Goal: Task Accomplishment & Management: Manage account settings

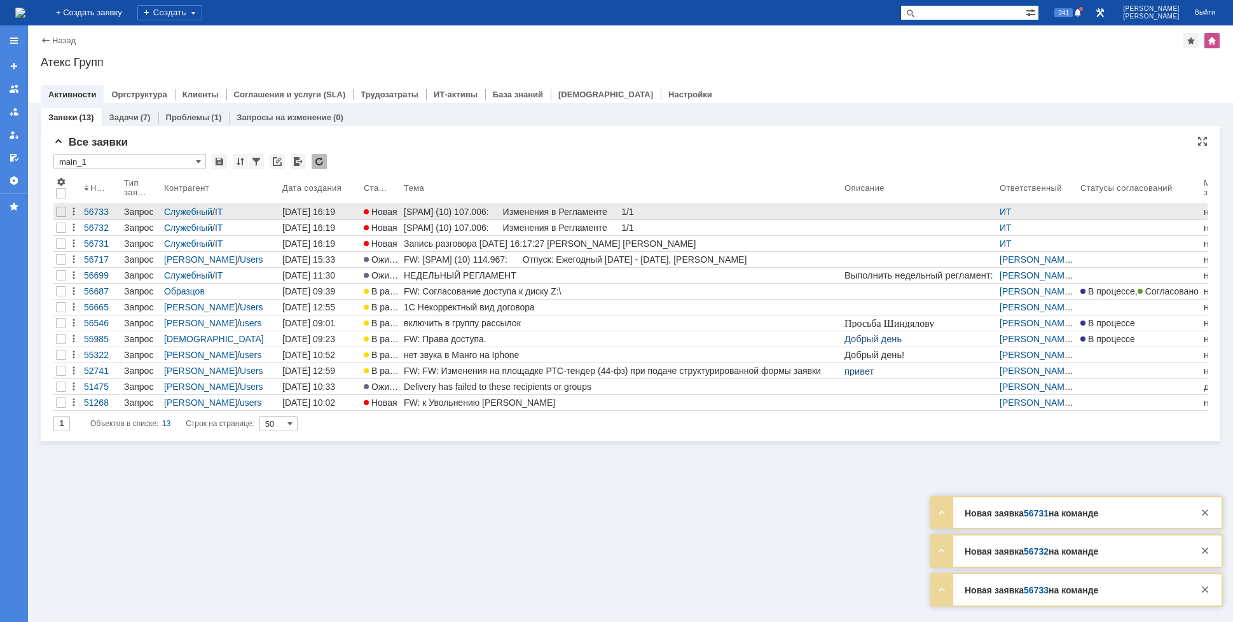
click at [469, 219] on link "[SPAM] (10) 107.006: Изменения в Регламенте 1/1" at bounding box center [621, 211] width 441 height 15
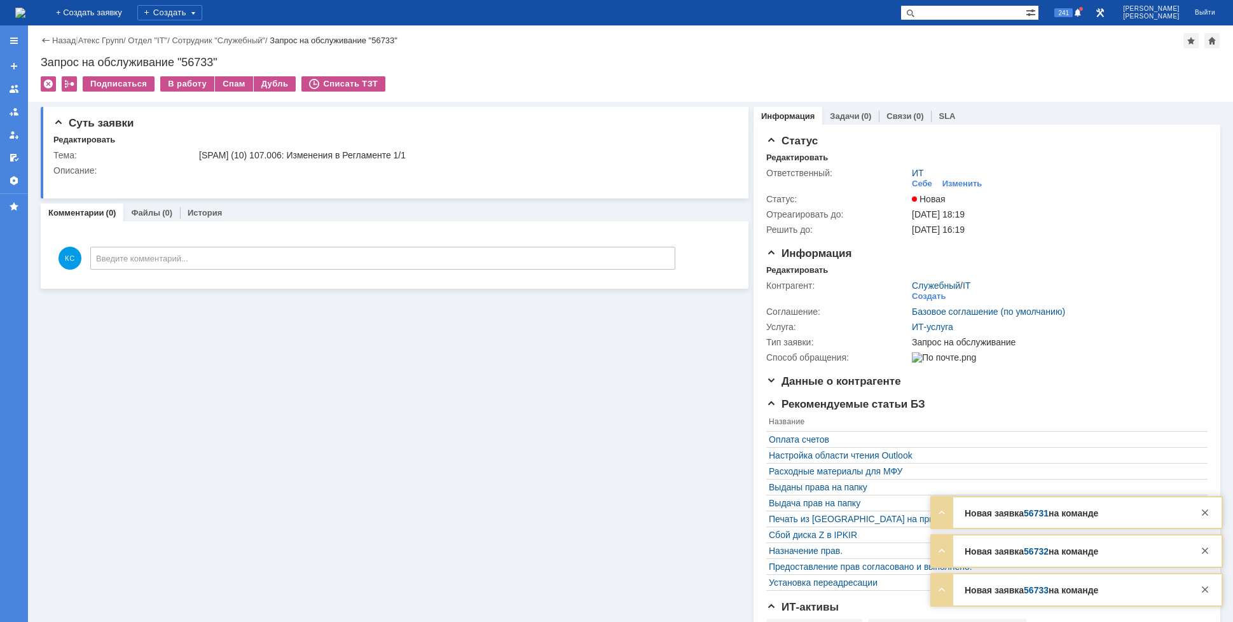
click at [25, 10] on img at bounding box center [20, 13] width 10 height 10
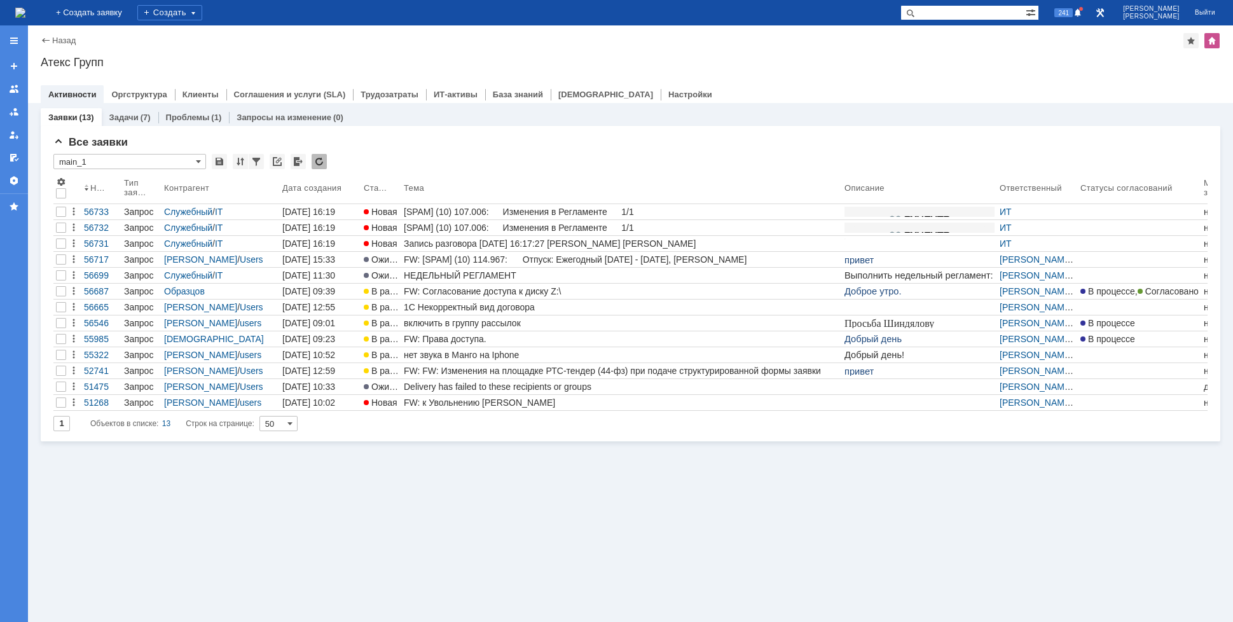
drag, startPoint x: 504, startPoint y: 495, endPoint x: 496, endPoint y: 452, distance: 44.0
click at [504, 495] on div "Заявки (13) Задачи (7) Проблемы (1) Запросы на изменение (0) Все заявки * main_…" at bounding box center [630, 362] width 1205 height 519
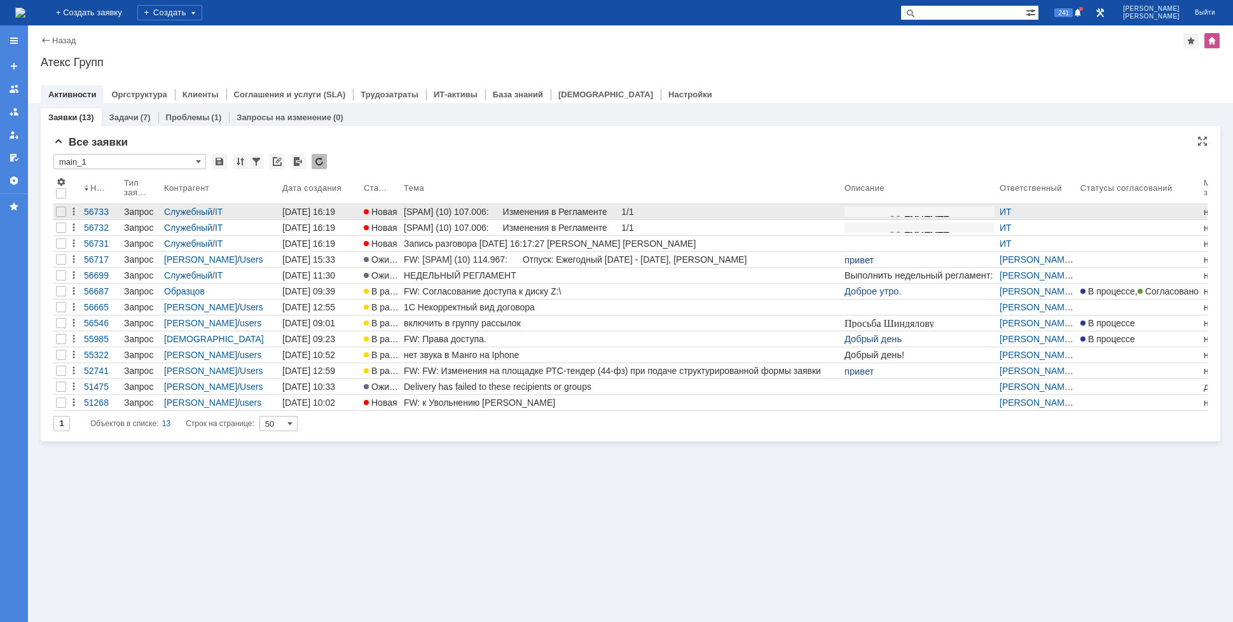
click at [430, 209] on div "[SPAM] (10) 107.006: Изменения в Регламенте 1/1" at bounding box center [622, 212] width 436 height 10
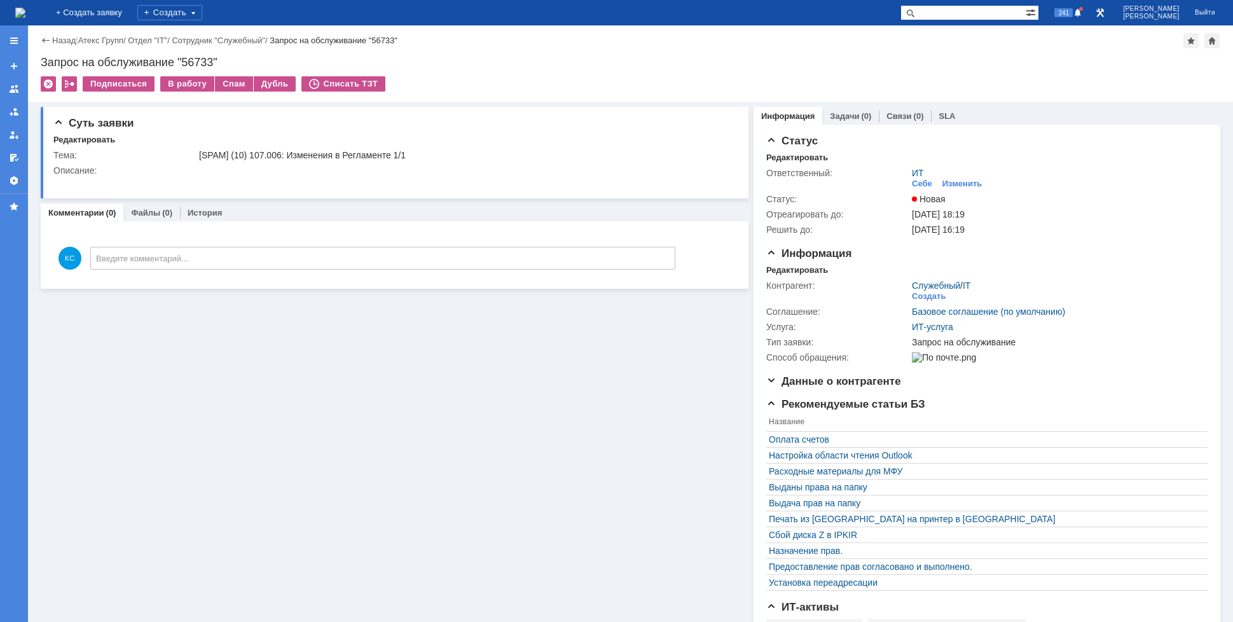
click at [25, 8] on img at bounding box center [20, 13] width 10 height 10
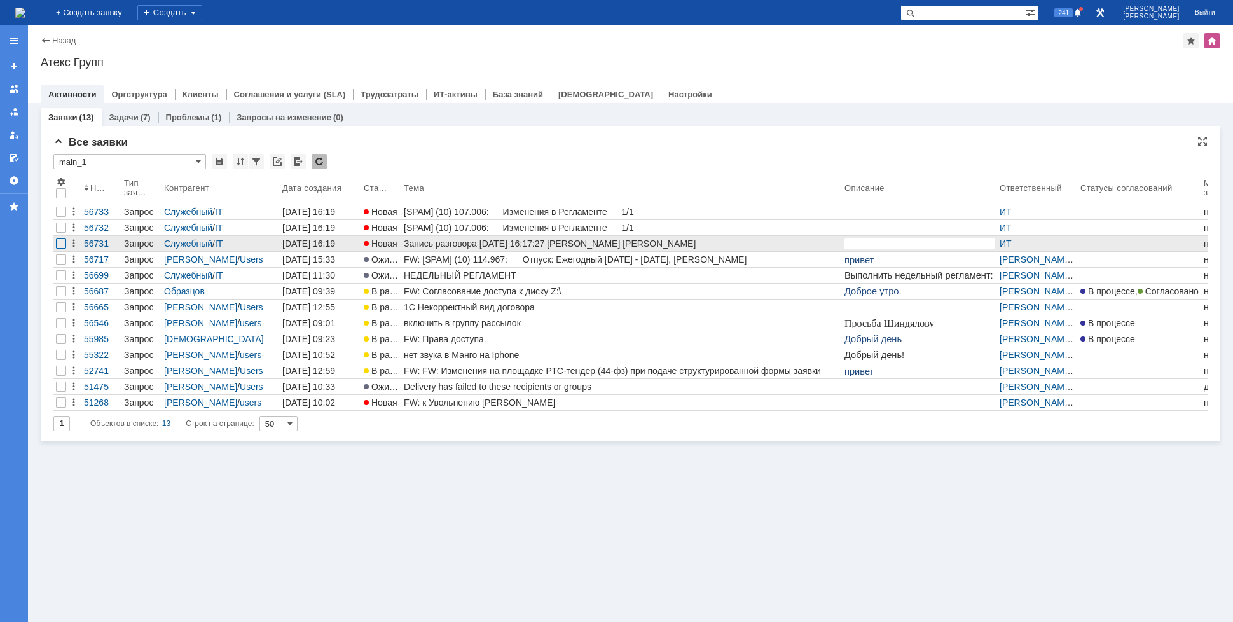
click at [60, 217] on div at bounding box center [61, 212] width 10 height 10
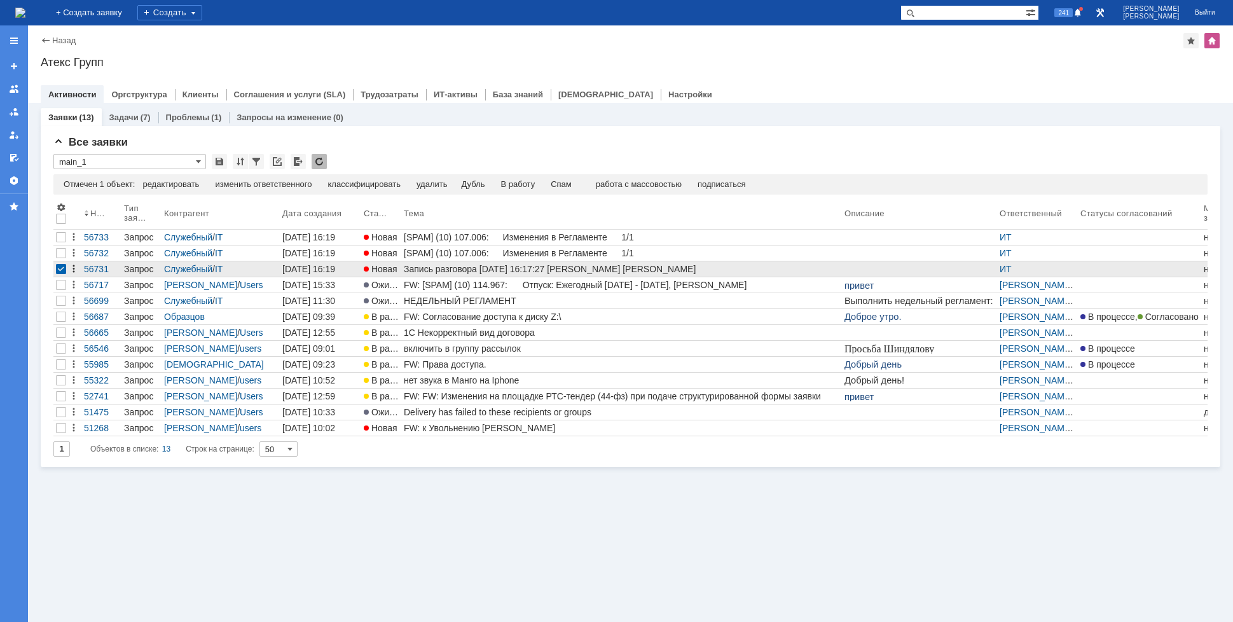
click at [69, 267] on icon at bounding box center [74, 269] width 10 height 10
click at [58, 268] on div at bounding box center [61, 269] width 10 height 10
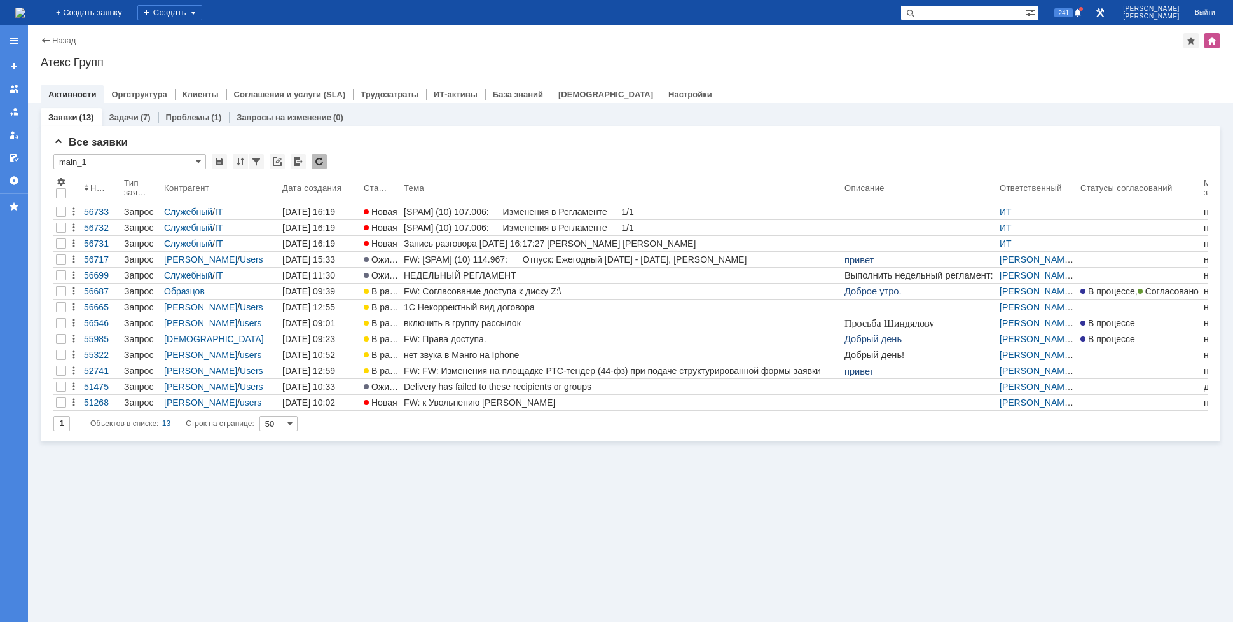
click at [402, 463] on div "Заявки (13) Задачи (7) Проблемы (1) Запросы на изменение (0) Все заявки * main_…" at bounding box center [630, 362] width 1205 height 519
click at [25, 8] on img at bounding box center [20, 13] width 10 height 10
click at [621, 225] on div "Настройки роуминга с КА в 1С и Сфера Курьер" at bounding box center [622, 228] width 436 height 10
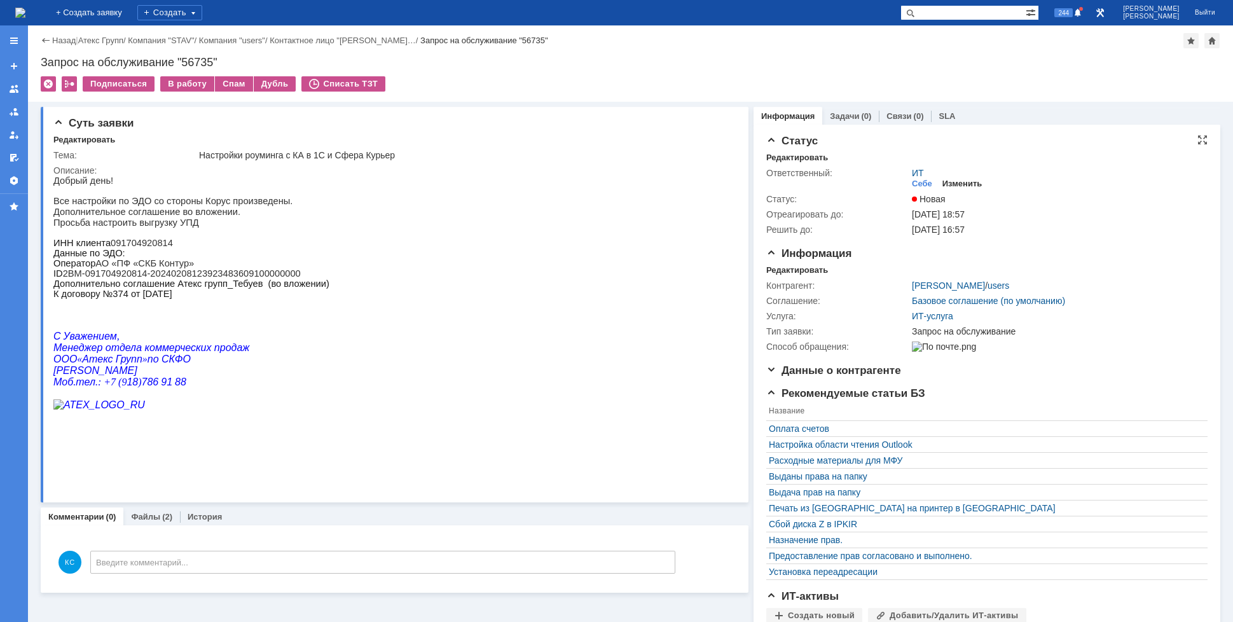
click at [948, 185] on div "Изменить" at bounding box center [962, 184] width 40 height 10
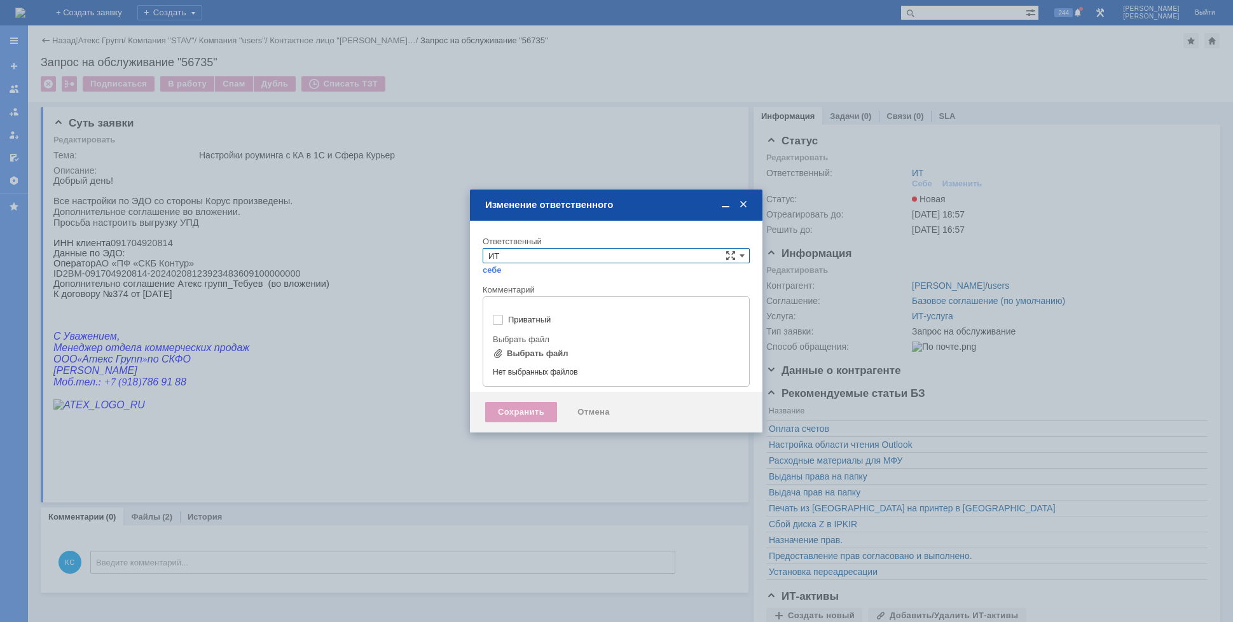
type input "[не указано]"
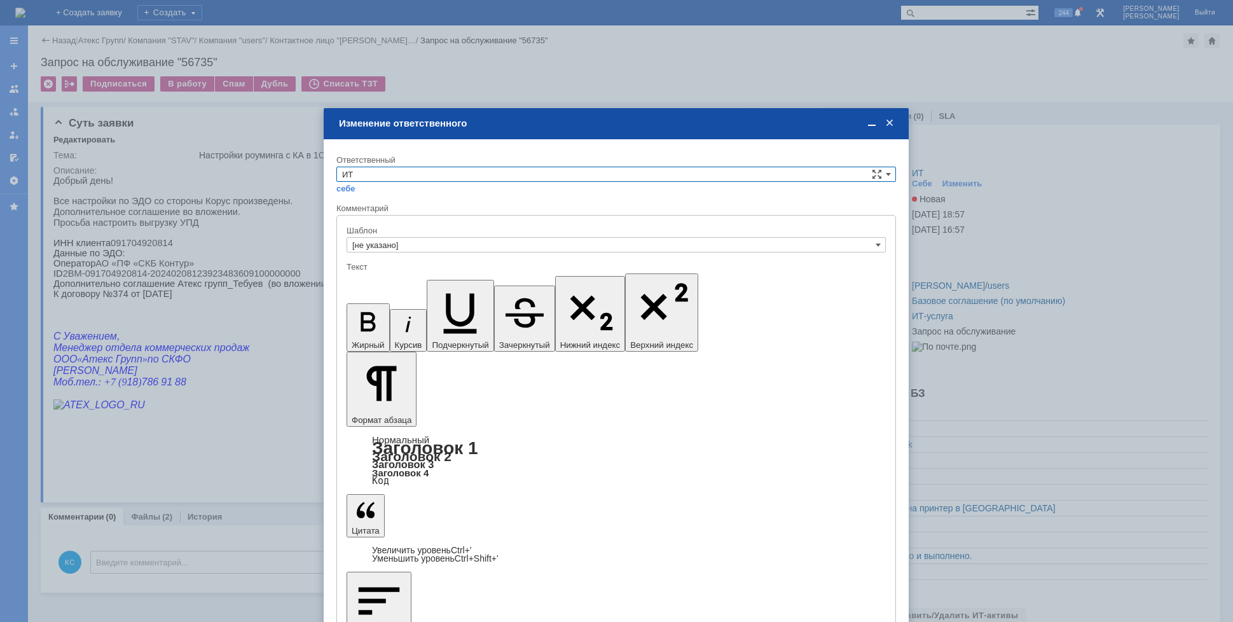
click at [392, 170] on input "ИТ" at bounding box center [615, 174] width 559 height 15
click at [370, 278] on span "АСУ" at bounding box center [616, 280] width 548 height 10
type input "АСУ"
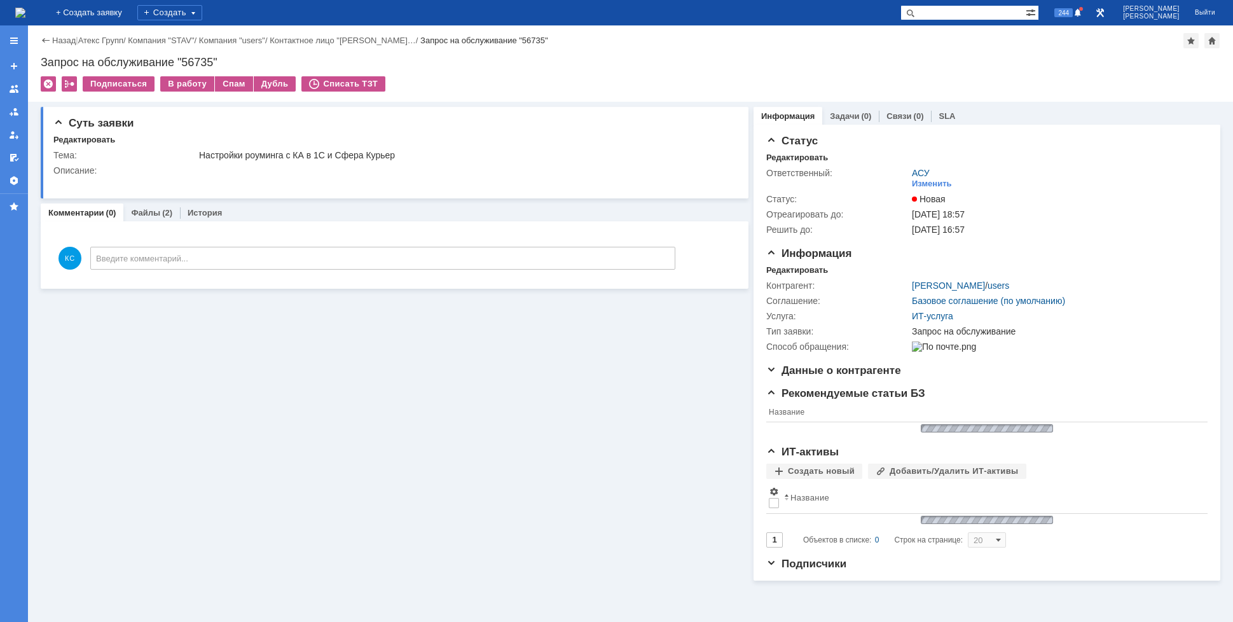
click at [25, 9] on img at bounding box center [20, 13] width 10 height 10
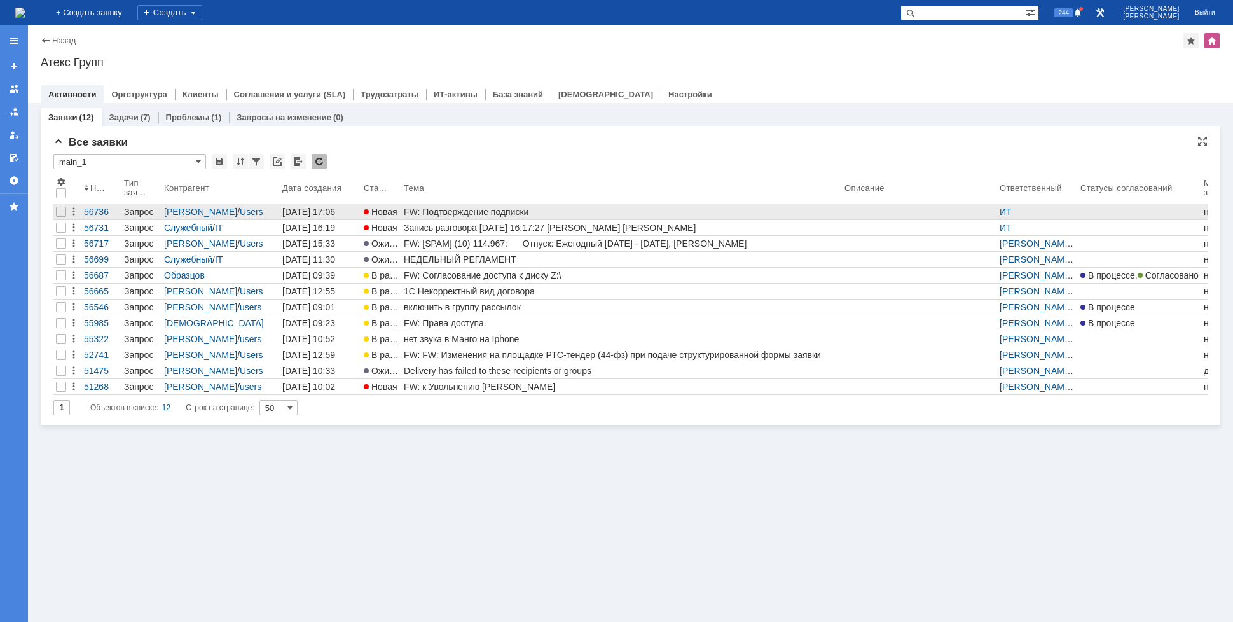
click at [566, 211] on div "FW: Подтверждение подписки" at bounding box center [622, 212] width 436 height 10
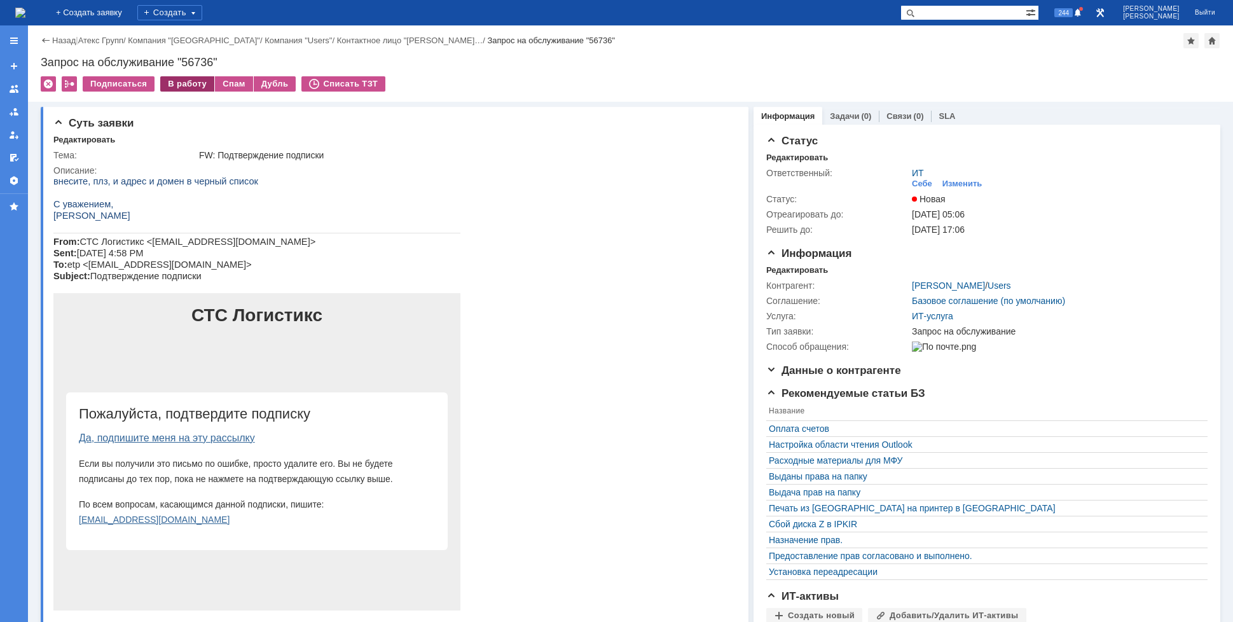
click at [186, 79] on div "В работу" at bounding box center [187, 83] width 54 height 15
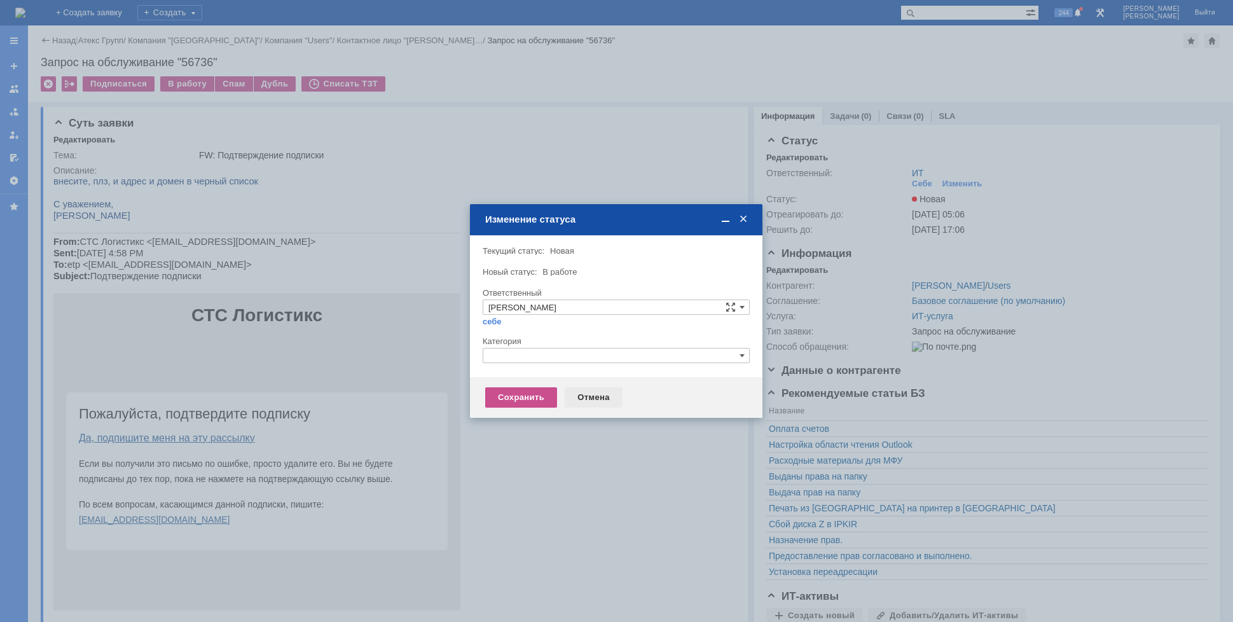
click at [582, 395] on div "Отмена" at bounding box center [594, 397] width 58 height 20
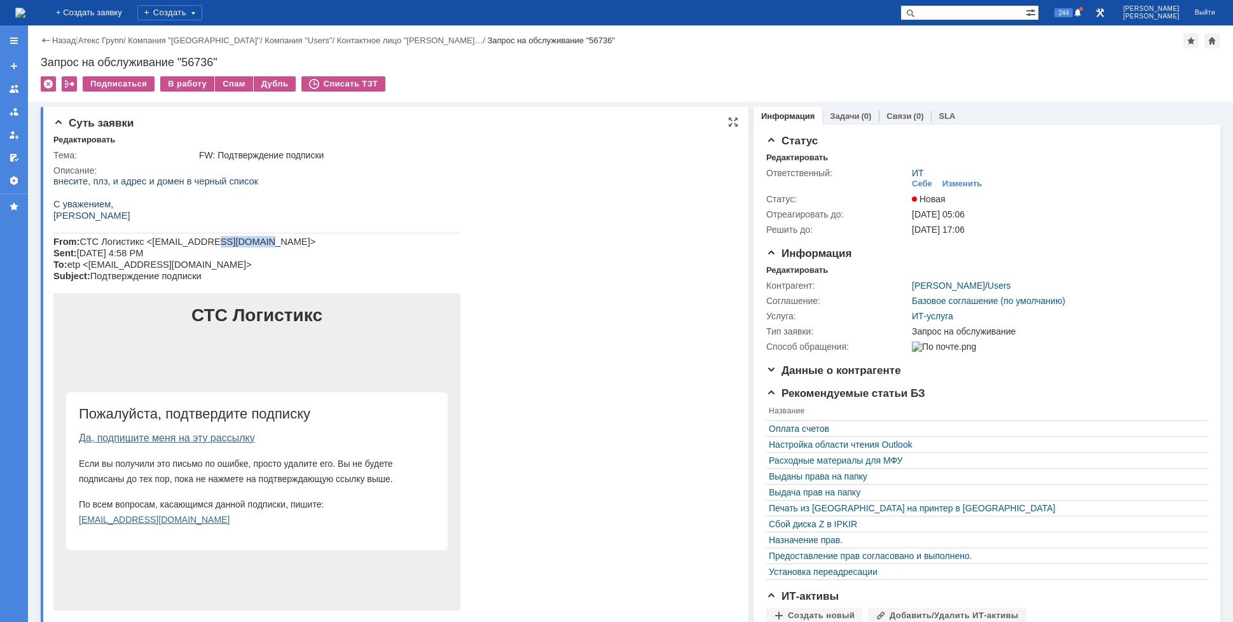
drag, startPoint x: 229, startPoint y: 242, endPoint x: 189, endPoint y: 245, distance: 39.6
click at [189, 245] on span "СТС Логистикс <[EMAIL_ADDRESS][DOMAIN_NAME]> Sent: [DATE] 4:58 PM To: etp <[EMA…" at bounding box center [184, 259] width 262 height 45
copy span "[DOMAIN_NAME]"
